Goal: Check status

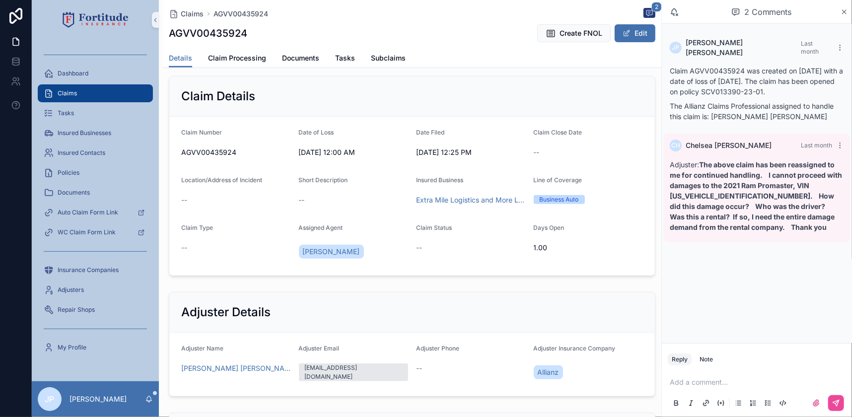
scroll to position [225, 0]
